Goal: Answer question/provide support

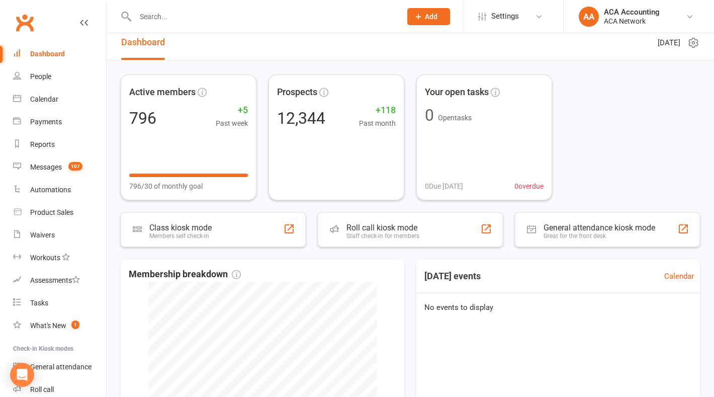
scroll to position [12, 0]
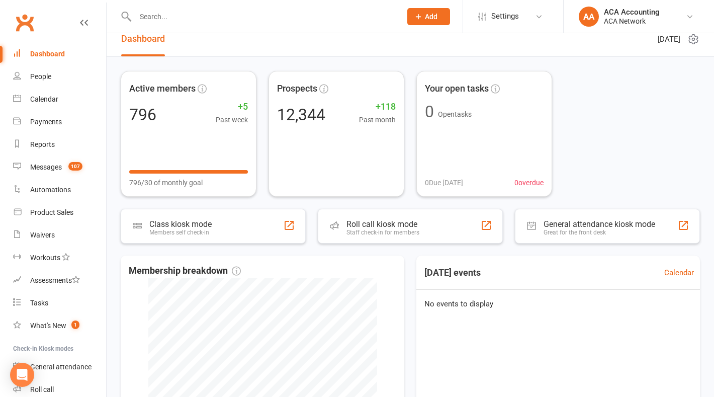
click at [220, 13] on input "text" at bounding box center [263, 17] width 262 height 14
type input "[PERSON_NAME]"
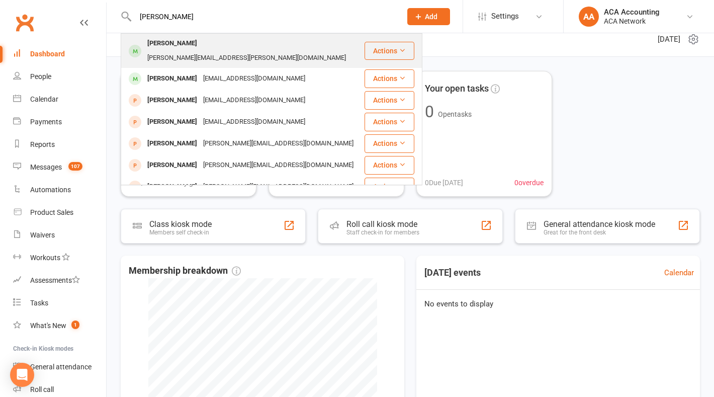
click at [266, 51] on div "[PERSON_NAME][EMAIL_ADDRESS][PERSON_NAME][DOMAIN_NAME]" at bounding box center [246, 58] width 205 height 15
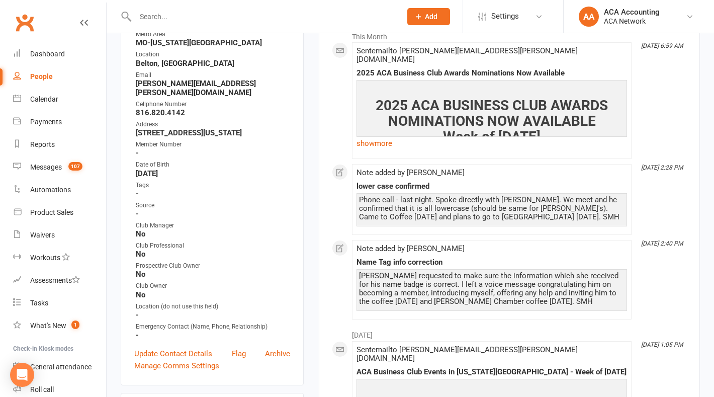
scroll to position [163, 0]
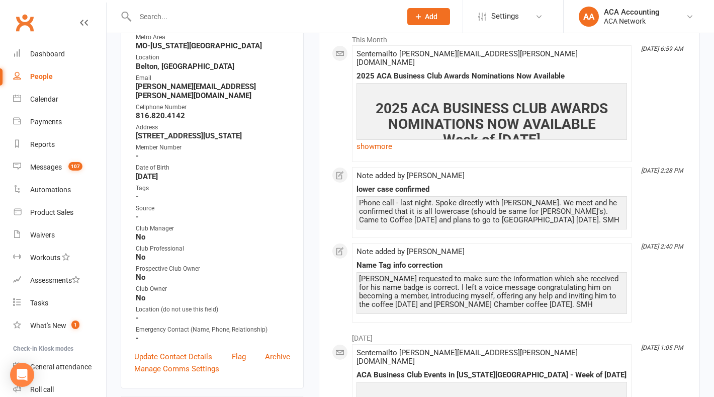
click at [520, 311] on li "[DATE] 2:40 PM Note added by Belton MO Name Tag info correction [PERSON_NAME] r…" at bounding box center [491, 282] width 279 height 79
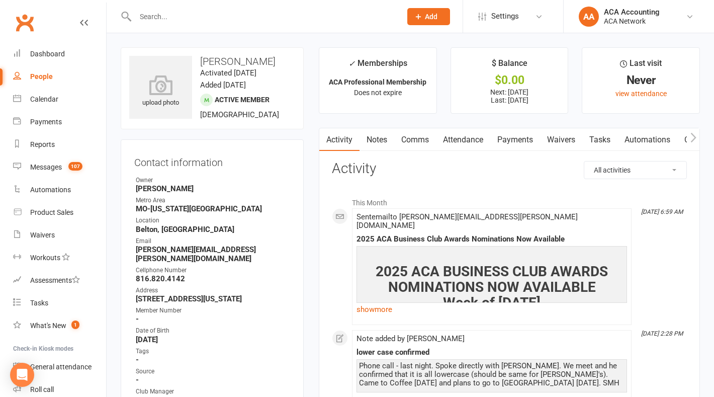
scroll to position [0, 0]
drag, startPoint x: 520, startPoint y: 311, endPoint x: 526, endPoint y: 297, distance: 15.3
click at [526, 297] on div "Sent email to [PERSON_NAME][EMAIL_ADDRESS][PERSON_NAME][DOMAIN_NAME] 2025 ACA B…" at bounding box center [491, 267] width 270 height 108
click at [381, 135] on link "Notes" at bounding box center [376, 139] width 35 height 23
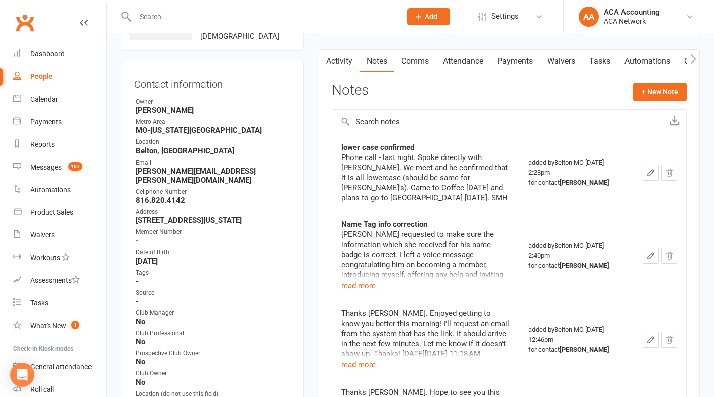
scroll to position [78, 0]
click at [244, 308] on div "Club Manager" at bounding box center [213, 313] width 154 height 10
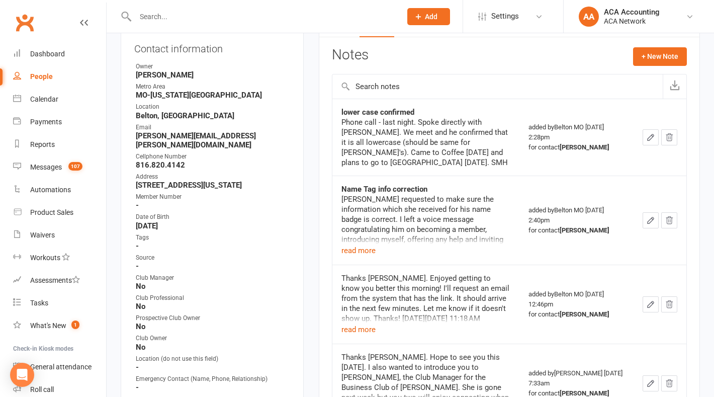
scroll to position [116, 0]
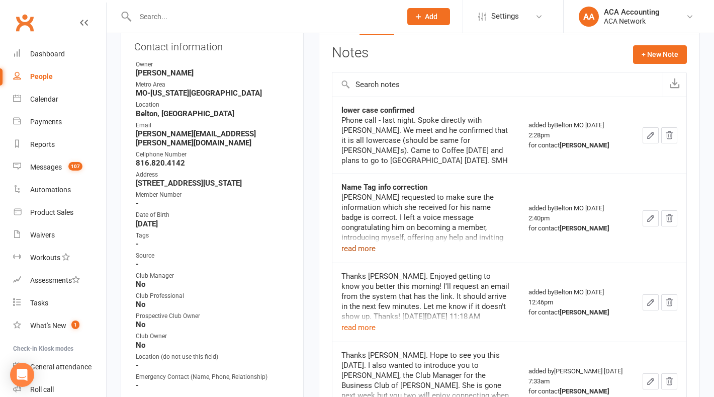
click at [352, 242] on button "read more" at bounding box center [358, 248] width 34 height 12
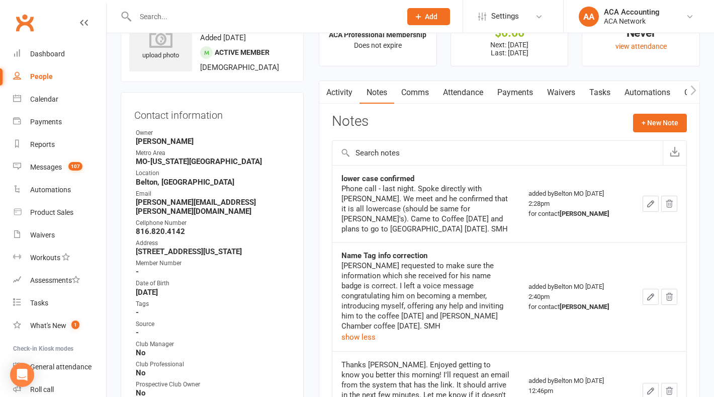
scroll to position [49, 0]
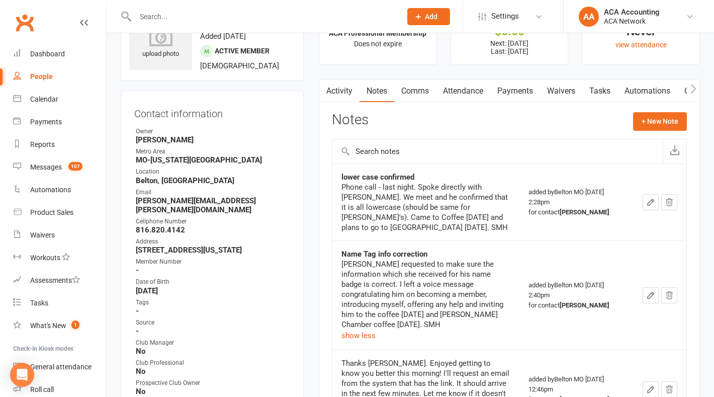
click at [399, 147] on input "text" at bounding box center [497, 151] width 330 height 24
paste input "Good morning, [PERSON_NAME]. The extra charge for the name badges hasn't come t…"
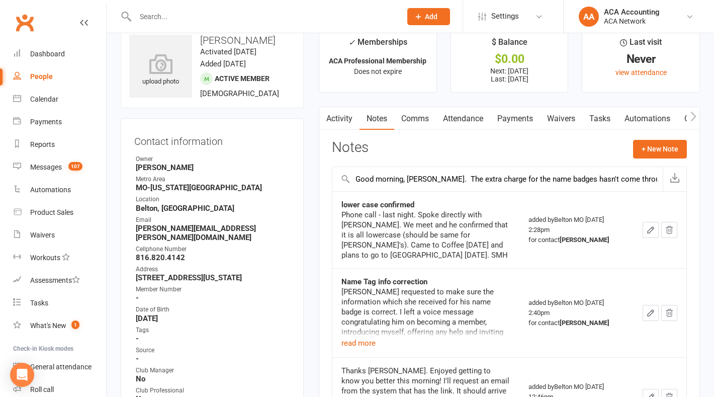
scroll to position [20, 0]
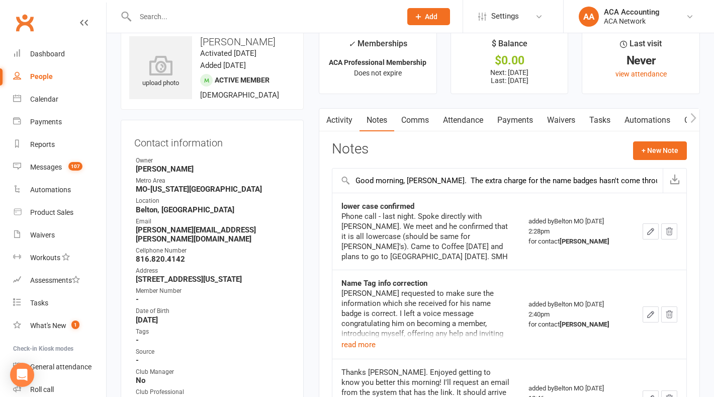
click at [396, 179] on input "Good morning, [PERSON_NAME]. The extra charge for the name badges hasn't come t…" at bounding box center [497, 180] width 330 height 24
type input "Request for Refund: Good morning, [PERSON_NAME]. The extra charge for the name …"
click at [666, 148] on button "+ New Note" at bounding box center [660, 150] width 54 height 18
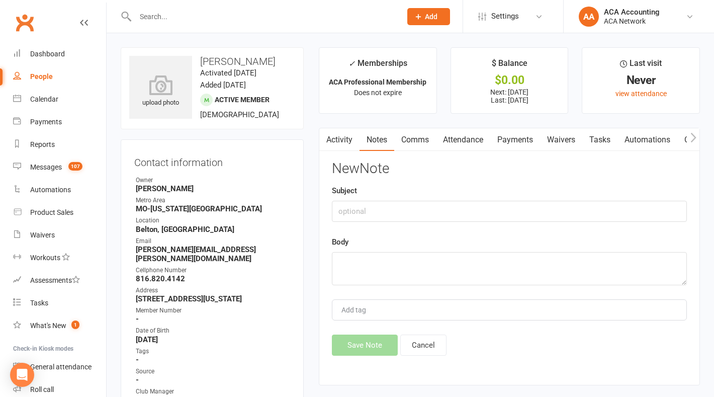
click at [339, 139] on link "Activity" at bounding box center [339, 139] width 40 height 23
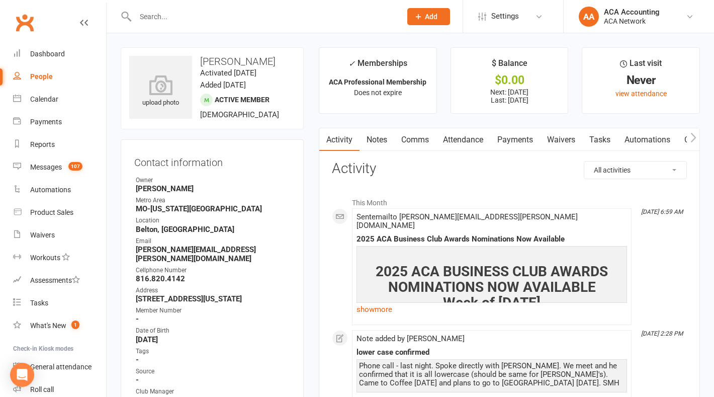
click at [381, 134] on link "Notes" at bounding box center [376, 139] width 35 height 23
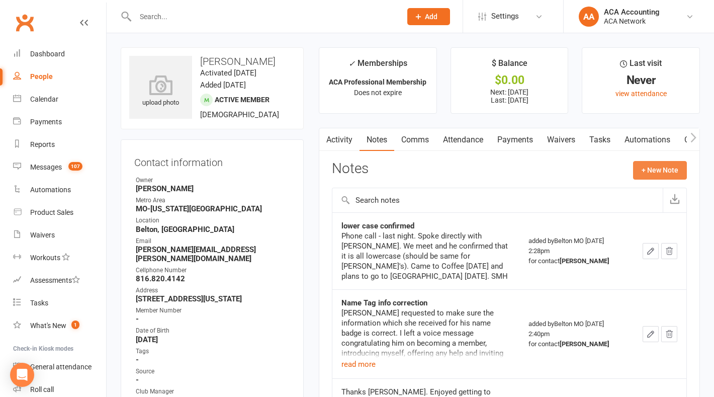
click at [667, 168] on button "+ New Note" at bounding box center [660, 170] width 54 height 18
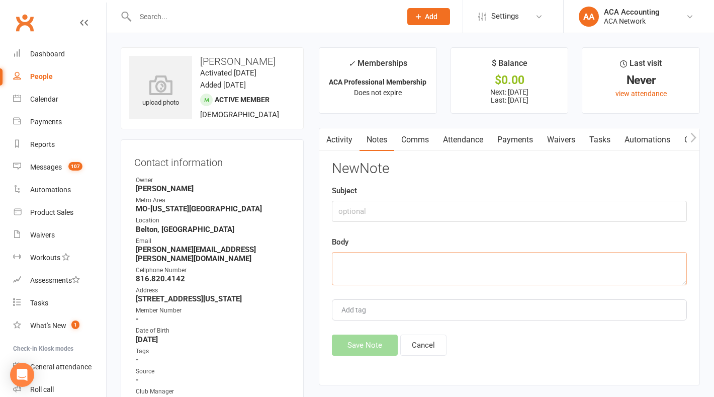
click at [348, 257] on textarea at bounding box center [509, 268] width 355 height 33
paste textarea "Good morning, [PERSON_NAME]. The extra charge for the name badges hasn't come t…"
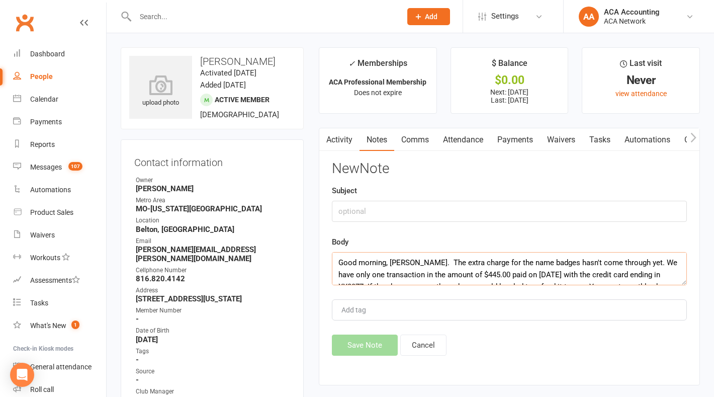
scroll to position [36, 0]
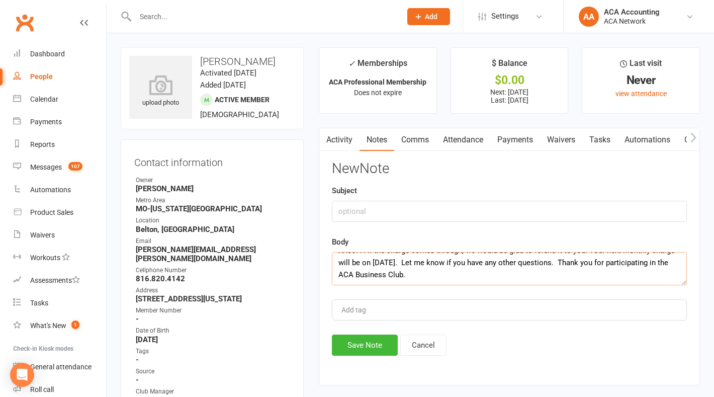
type textarea "Good morning, [PERSON_NAME]. The extra charge for the name badges hasn't come t…"
click at [351, 209] on input "text" at bounding box center [509, 211] width 355 height 21
type input "Refund Request"
click at [445, 272] on textarea "Good morning, [PERSON_NAME]. The extra charge for the name badges hasn't come t…" at bounding box center [509, 268] width 355 height 33
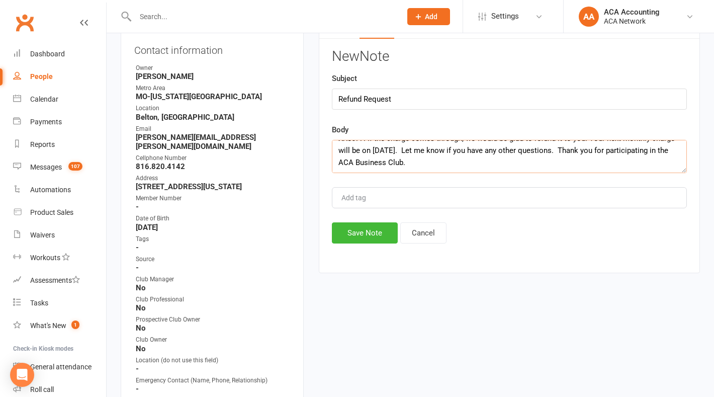
scroll to position [114, 0]
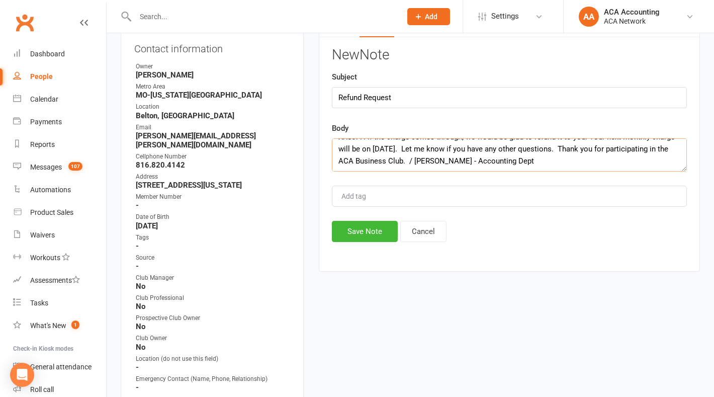
click at [458, 160] on textarea "Good morning, [PERSON_NAME]. The extra charge for the name badges hasn't come t…" at bounding box center [509, 154] width 355 height 33
click at [458, 159] on textarea "Good morning, [PERSON_NAME]. The extra charge for the name badges hasn't come t…" at bounding box center [509, 154] width 355 height 33
type textarea "Good morning, [PERSON_NAME]. The extra charge for the name badges hasn't come t…"
click at [367, 239] on button "Save Note" at bounding box center [365, 231] width 66 height 21
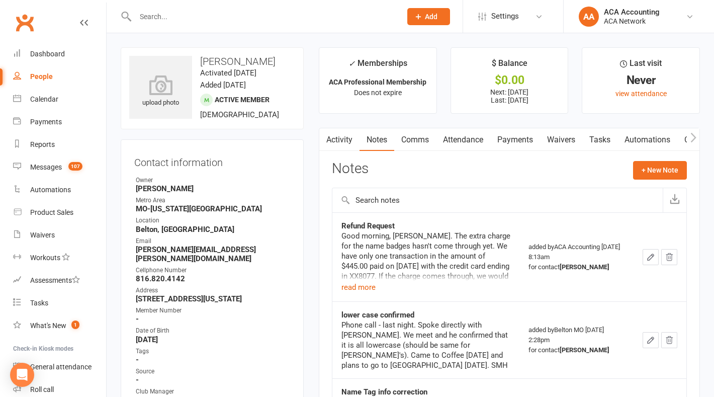
scroll to position [0, 0]
click at [653, 255] on icon "button" at bounding box center [650, 257] width 6 height 6
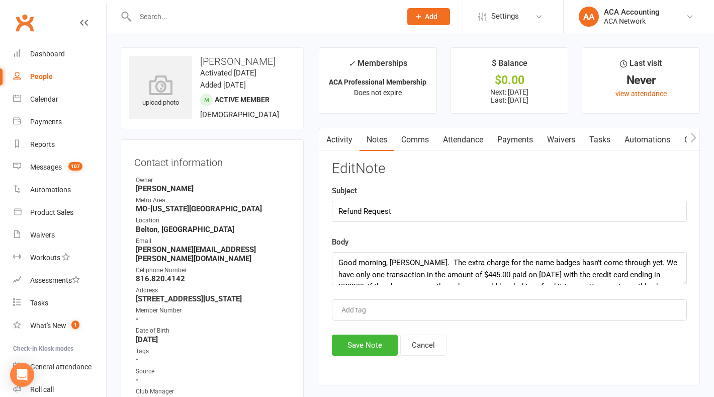
click at [358, 311] on input "Add tag" at bounding box center [357, 310] width 35 height 12
click at [358, 314] on input "Checked in Stripe [DATE]" at bounding box center [385, 310] width 90 height 12
type input "Checked in Stripe [DATE]"
click at [450, 312] on div "Checked in Stripe [DATE]" at bounding box center [509, 309] width 355 height 21
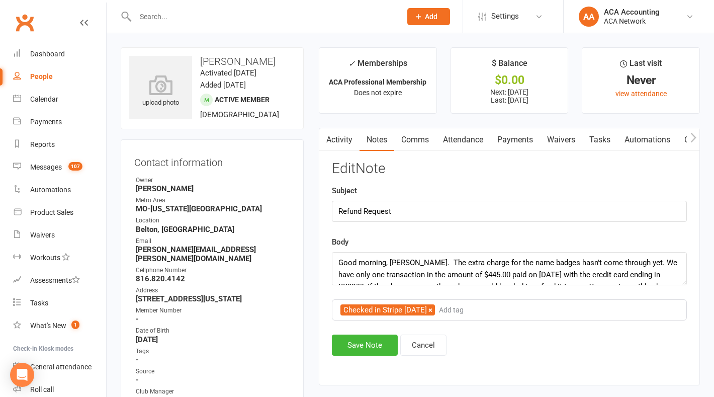
click at [473, 314] on input "Add tag" at bounding box center [455, 310] width 35 height 12
click at [472, 310] on input "Add tag" at bounding box center [455, 310] width 35 height 12
click at [496, 312] on div "Checked in Stripe [DATE] Add tag" at bounding box center [509, 309] width 355 height 21
click at [368, 340] on button "Save Note" at bounding box center [365, 344] width 66 height 21
